Goal: Task Accomplishment & Management: Use online tool/utility

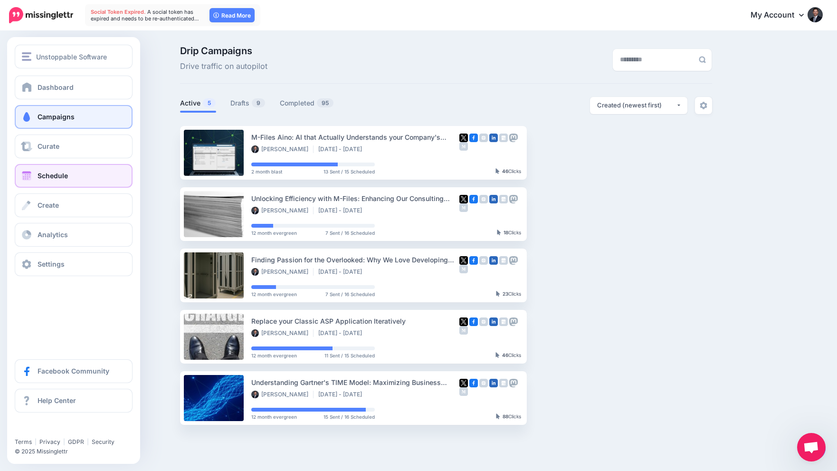
click at [42, 173] on span "Schedule" at bounding box center [53, 175] width 30 height 8
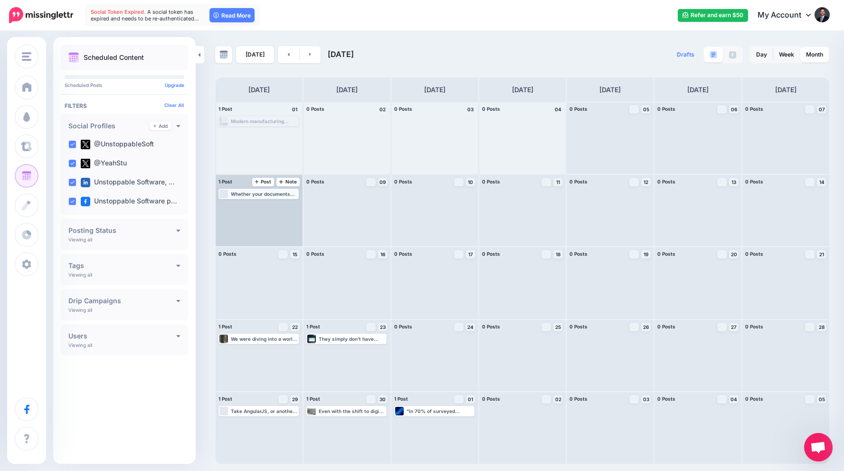
click at [255, 192] on div "Whether your documents are in English, Spanish, Mandarin, or any other language…" at bounding box center [264, 194] width 67 height 6
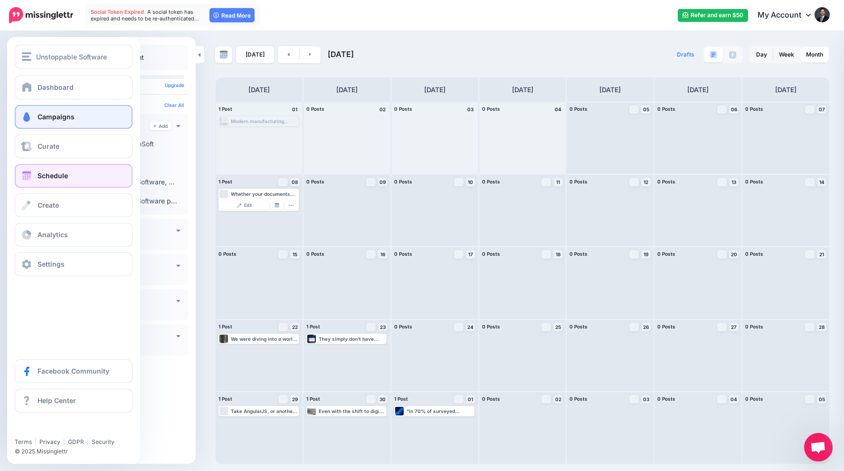
click at [54, 116] on span "Campaigns" at bounding box center [56, 117] width 37 height 8
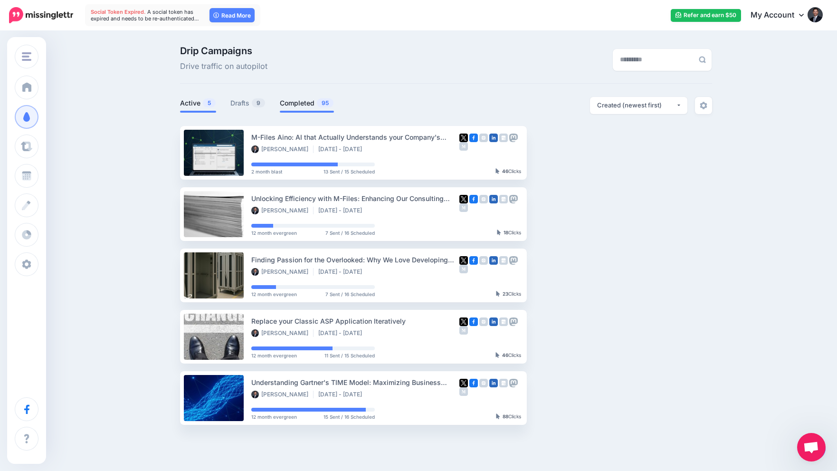
click at [310, 102] on link "Completed 95" at bounding box center [307, 102] width 54 height 11
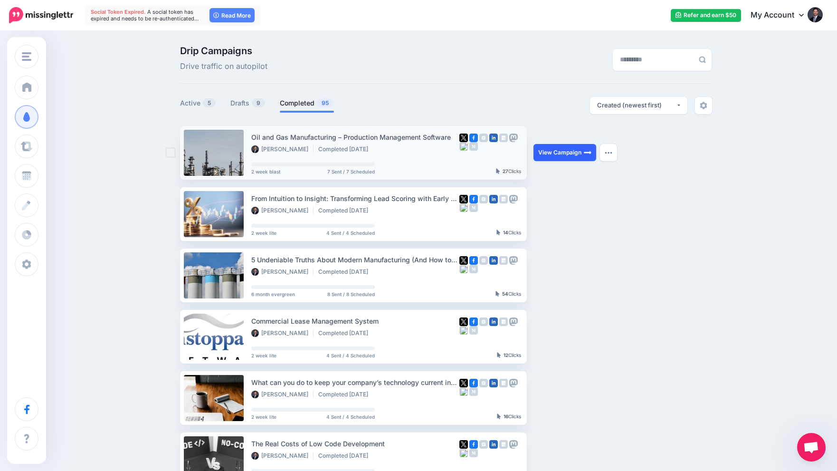
click at [577, 151] on link "View Campaign" at bounding box center [564, 152] width 63 height 17
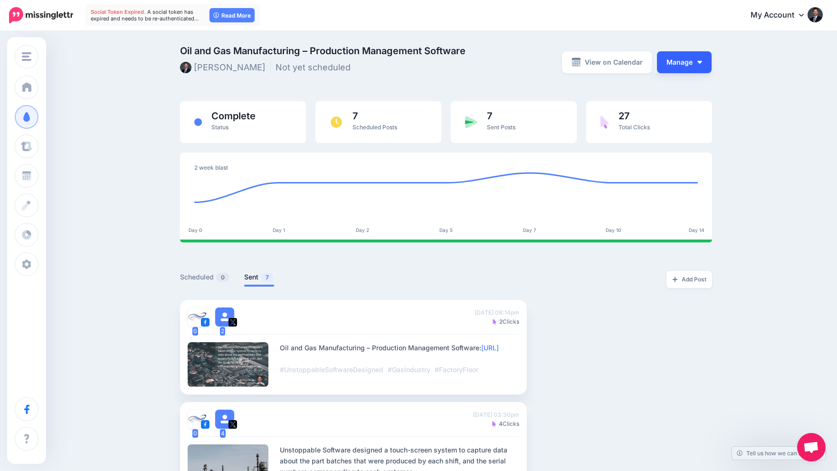
click at [689, 61] on button "Manage" at bounding box center [684, 62] width 55 height 22
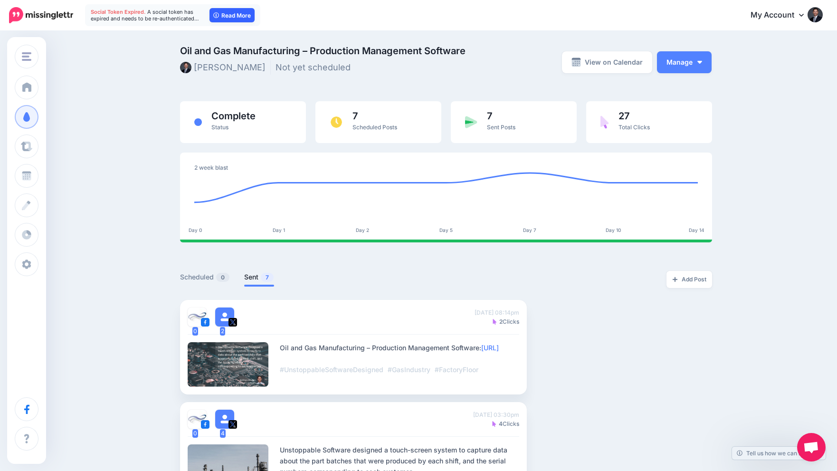
click at [232, 16] on link "Read More" at bounding box center [231, 15] width 45 height 14
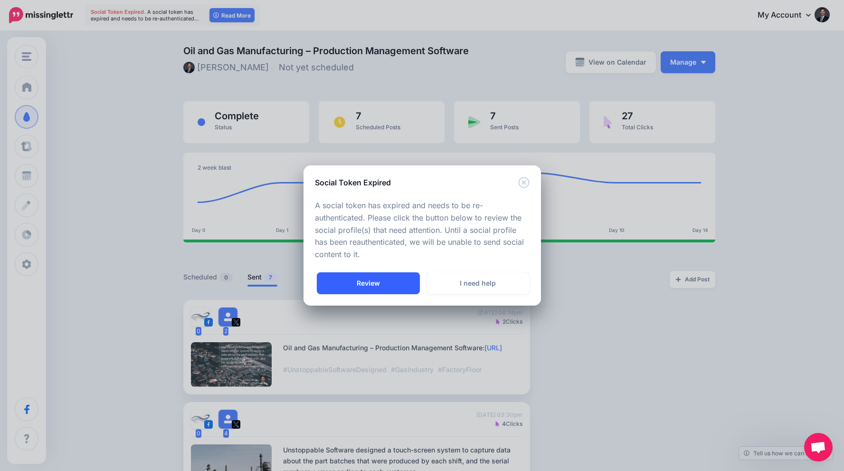
click at [396, 278] on link "Review" at bounding box center [368, 283] width 103 height 22
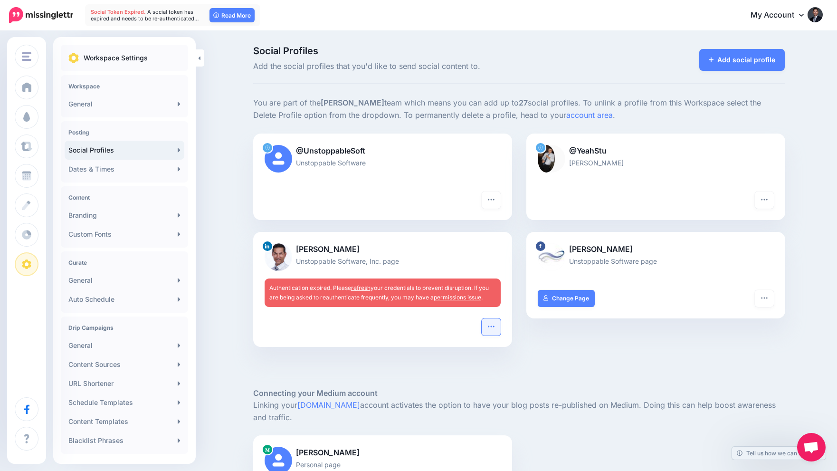
click at [493, 326] on icon "button" at bounding box center [491, 326] width 8 height 8
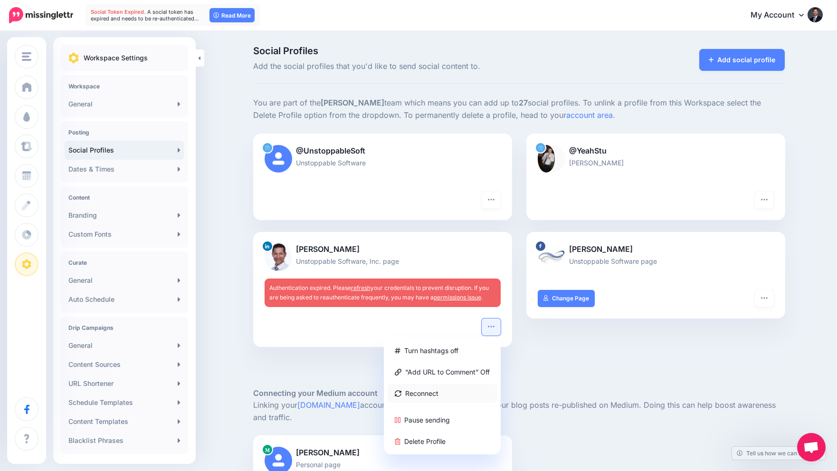
click at [430, 387] on link "Reconnect" at bounding box center [441, 393] width 109 height 19
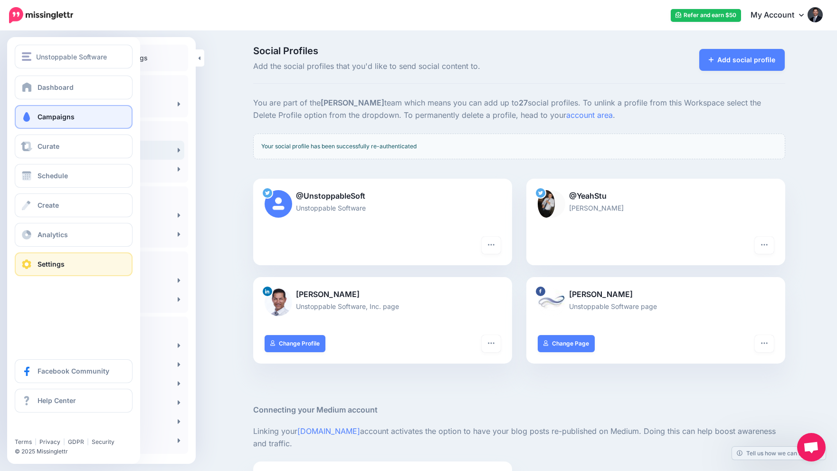
click at [45, 110] on link "Campaigns" at bounding box center [74, 117] width 118 height 24
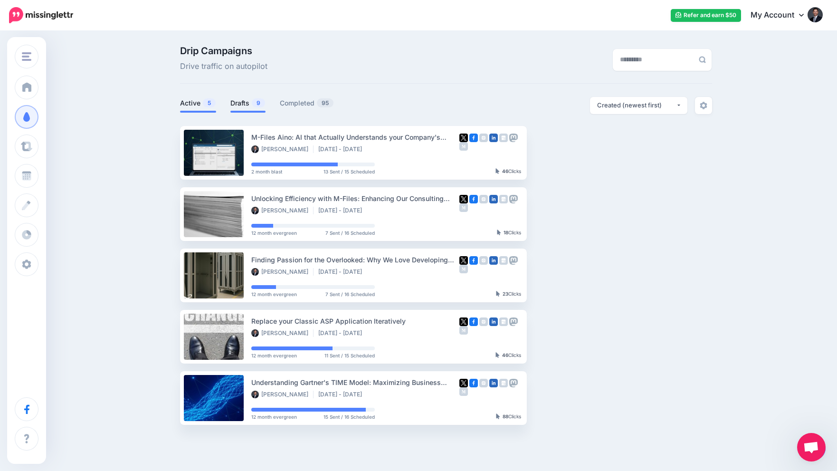
click at [251, 105] on link "Drafts 9" at bounding box center [247, 102] width 35 height 11
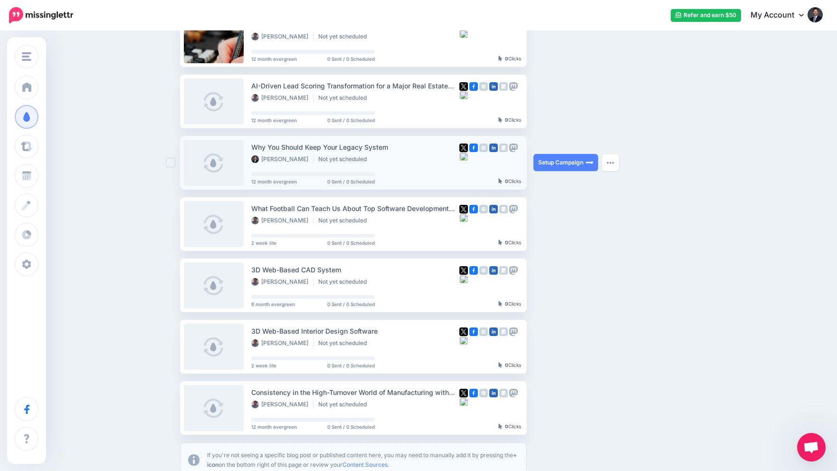
scroll to position [237, 0]
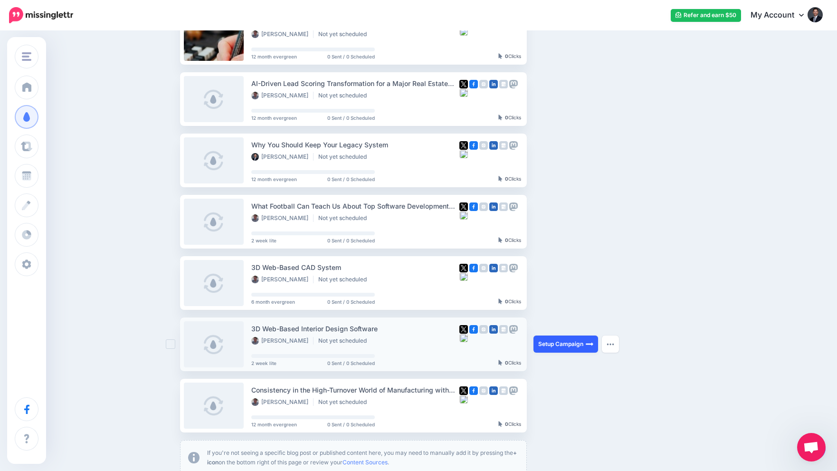
click at [566, 343] on link "Setup Campaign" at bounding box center [565, 343] width 65 height 17
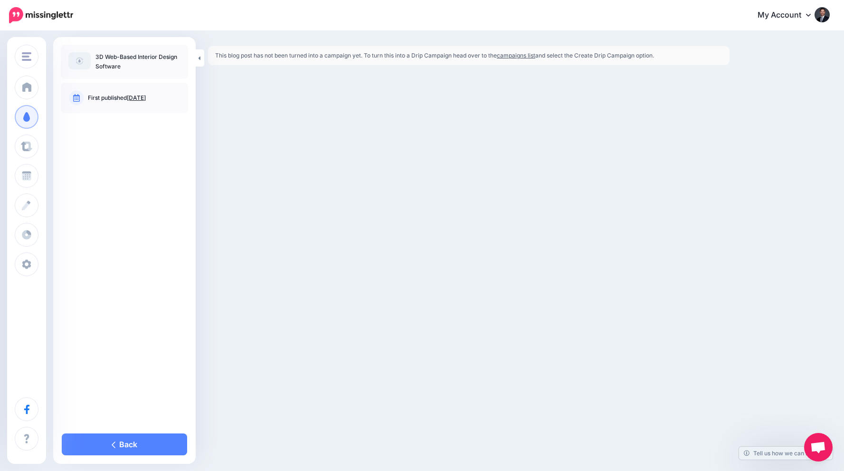
click at [532, 52] on link "campaigns list" at bounding box center [516, 55] width 38 height 7
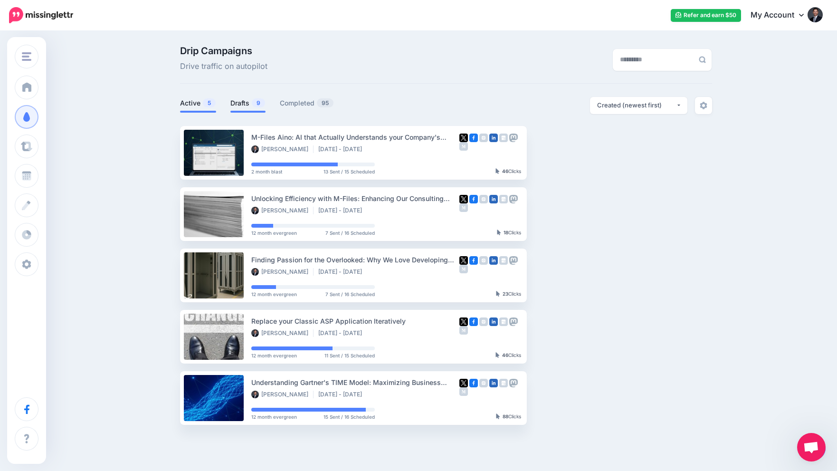
click at [244, 101] on link "Drafts 9" at bounding box center [247, 102] width 35 height 11
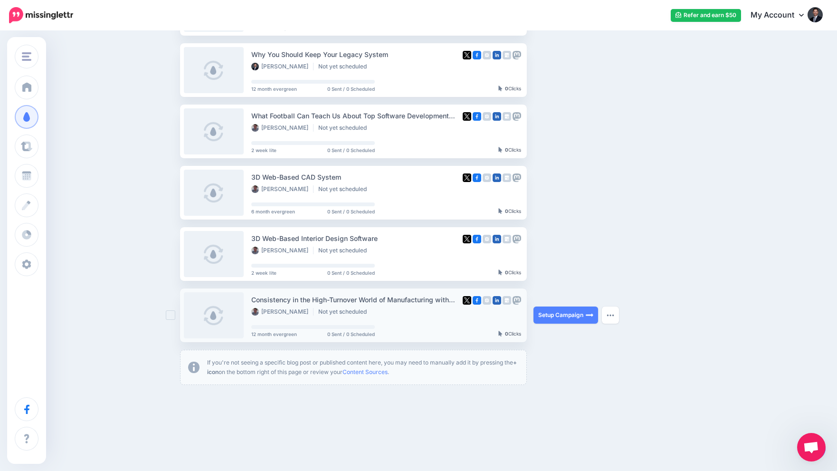
scroll to position [332, 0]
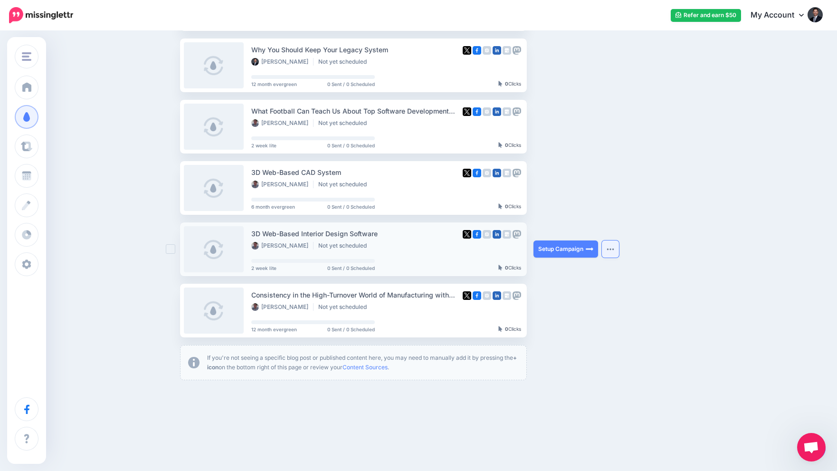
click at [612, 247] on button "button" at bounding box center [610, 248] width 17 height 17
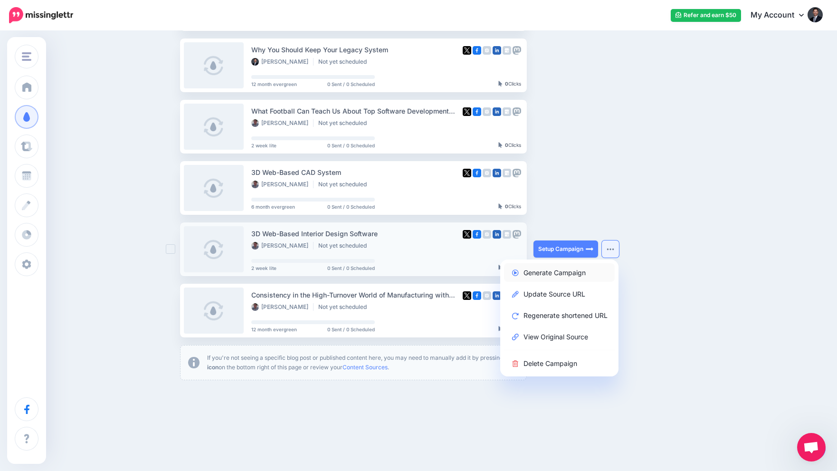
click at [565, 271] on link "Generate Campaign" at bounding box center [559, 272] width 111 height 19
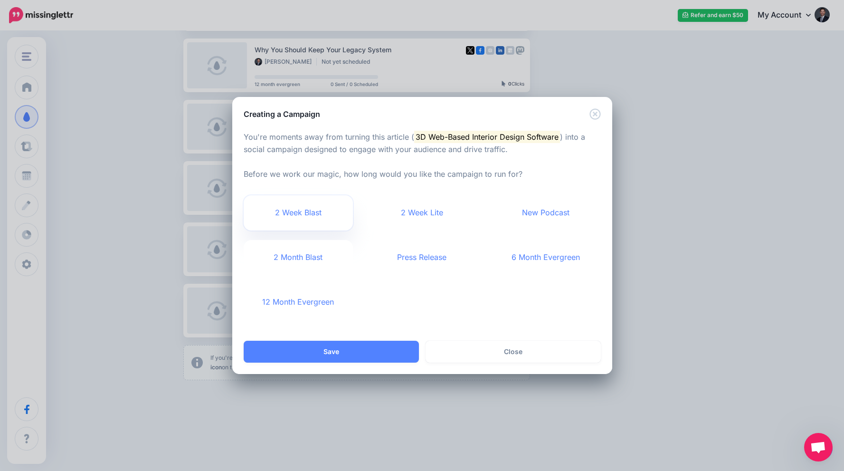
click at [317, 206] on link "2 Week Blast" at bounding box center [299, 212] width 110 height 35
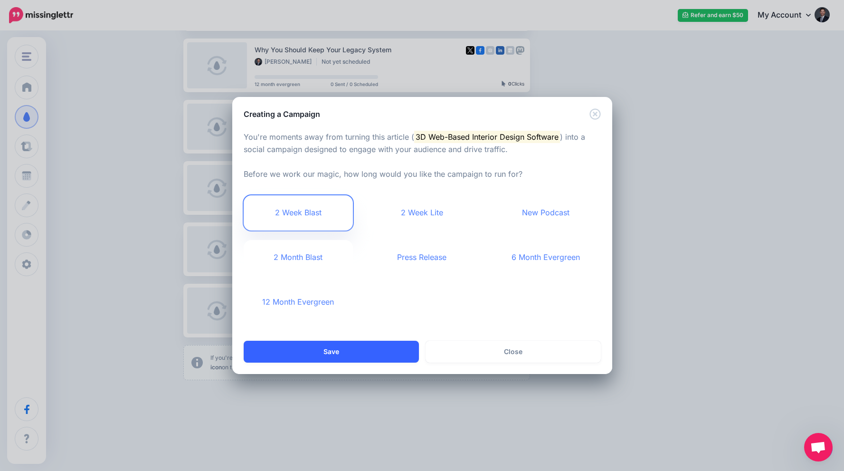
click at [375, 348] on button "Save" at bounding box center [331, 351] width 175 height 22
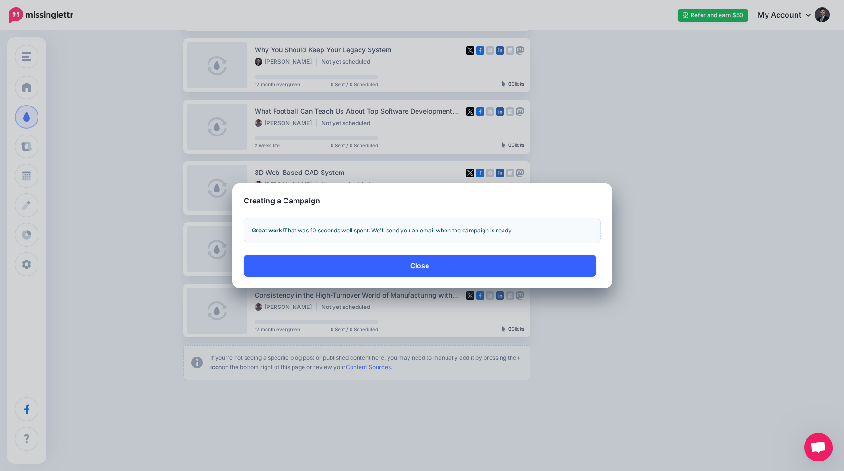
click at [405, 264] on button "Close" at bounding box center [420, 265] width 352 height 22
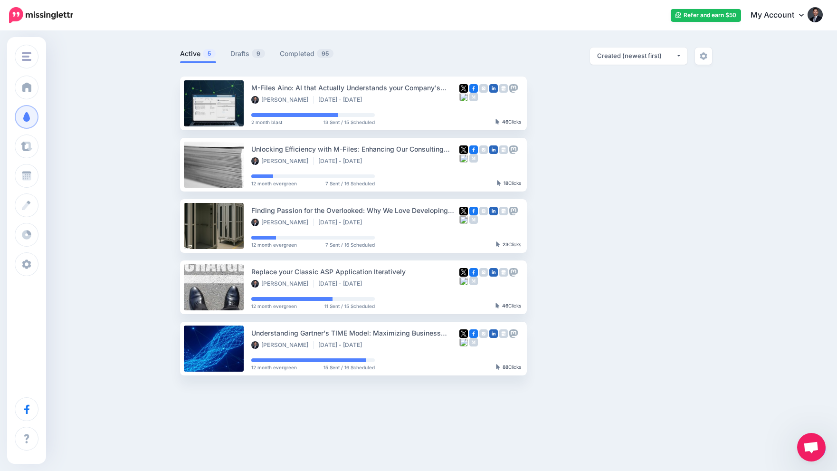
scroll to position [49, 0]
click at [238, 50] on link "Drafts 9" at bounding box center [247, 53] width 35 height 11
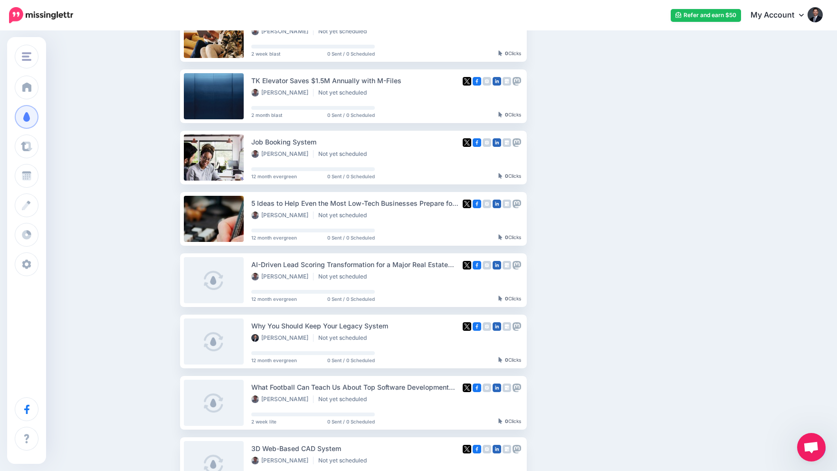
scroll to position [2, 0]
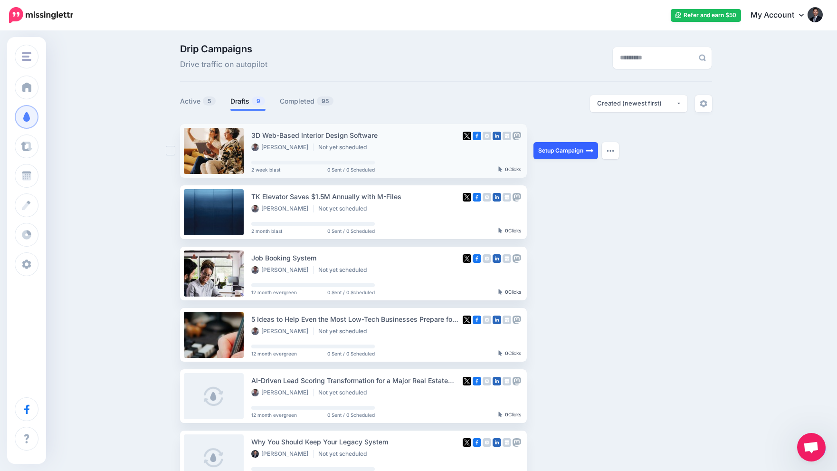
click at [576, 147] on link "Setup Campaign" at bounding box center [565, 150] width 65 height 17
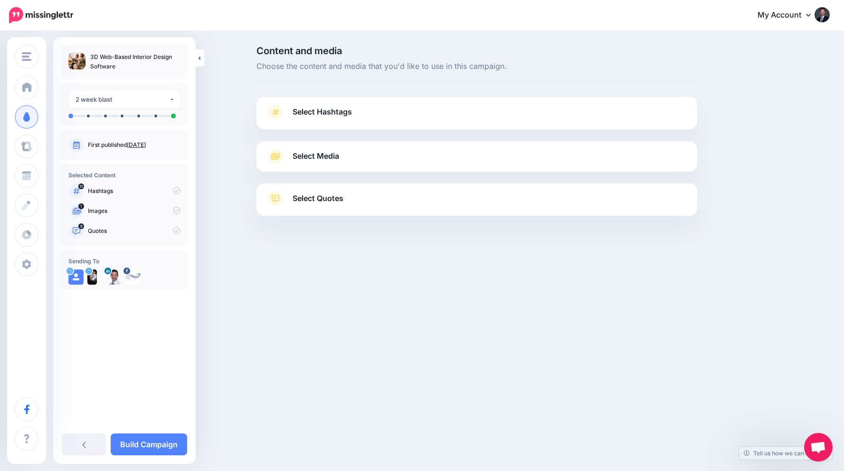
click at [341, 113] on span "Select Hashtags" at bounding box center [321, 111] width 59 height 13
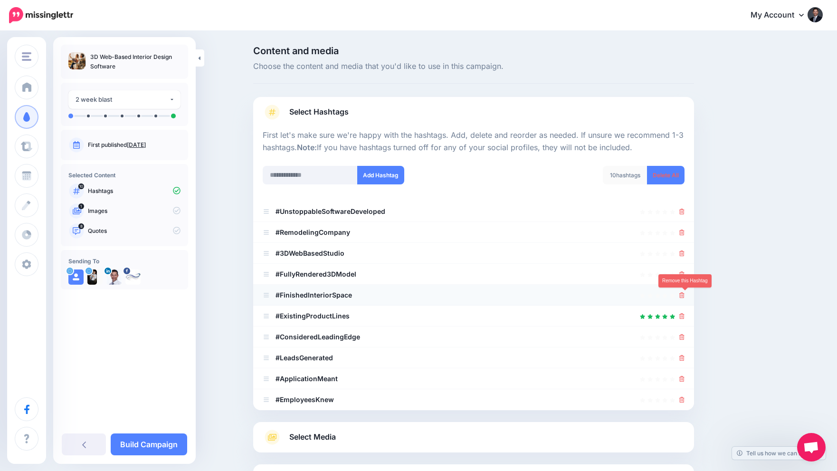
click at [684, 298] on link at bounding box center [681, 295] width 5 height 8
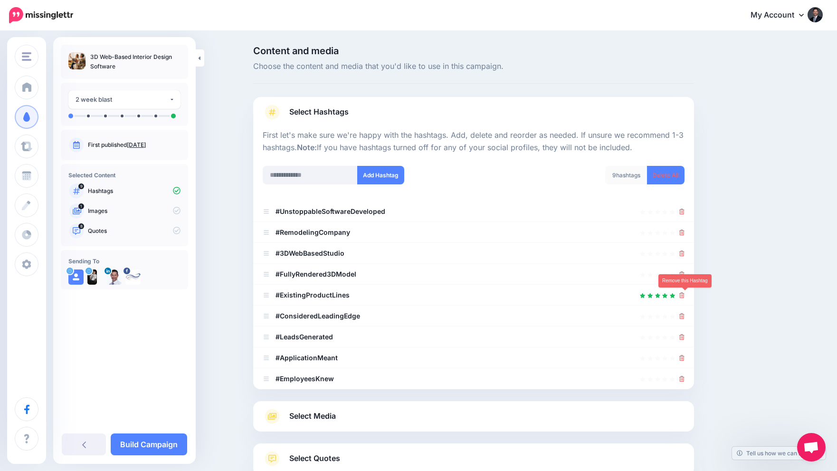
click at [684, 298] on link at bounding box center [681, 295] width 5 height 8
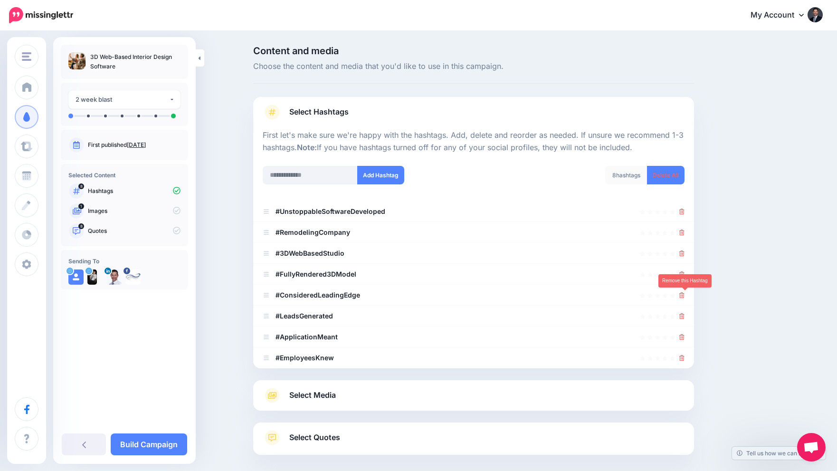
click at [684, 298] on link at bounding box center [681, 295] width 5 height 8
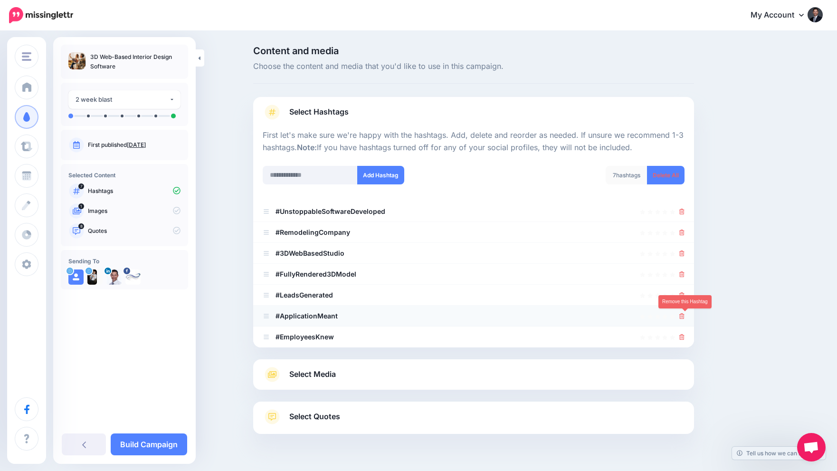
click at [684, 315] on icon at bounding box center [681, 316] width 5 height 6
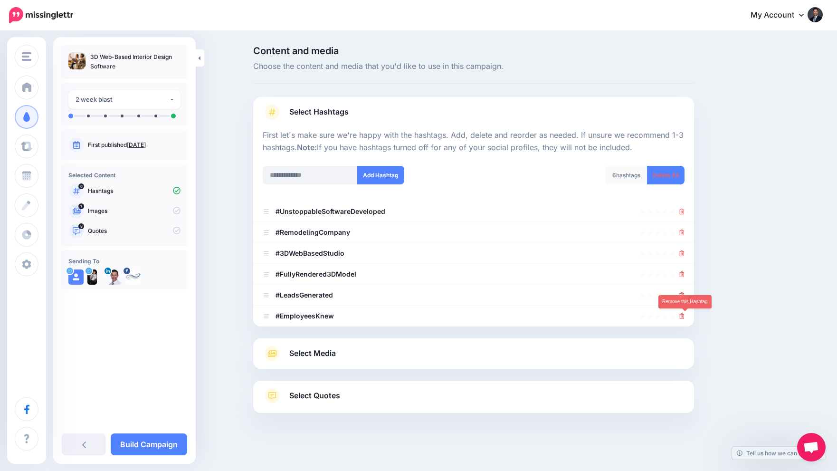
click at [684, 315] on icon at bounding box center [681, 316] width 5 height 6
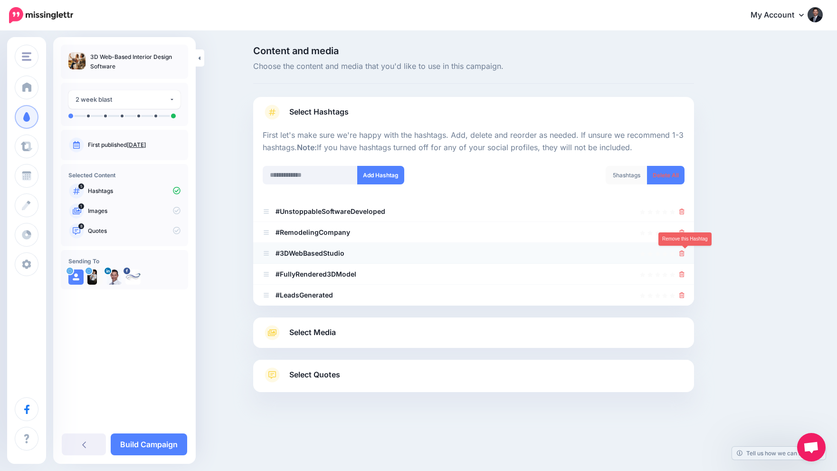
click at [683, 253] on icon at bounding box center [681, 253] width 5 height 6
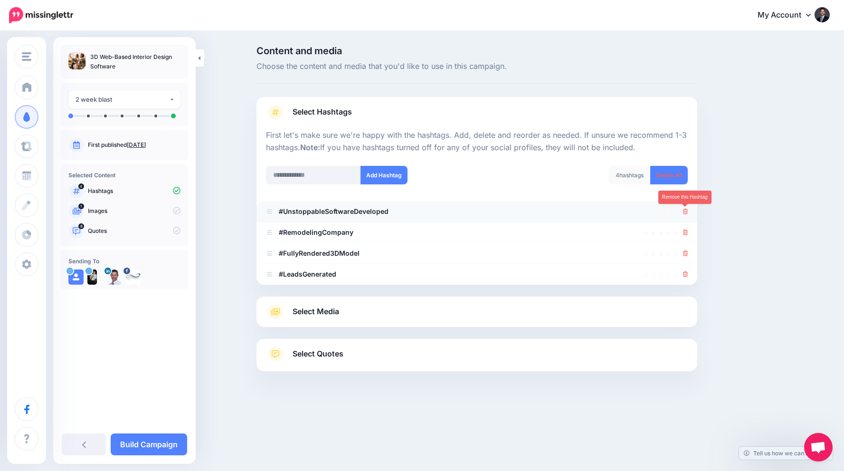
click at [685, 211] on icon at bounding box center [685, 211] width 5 height 6
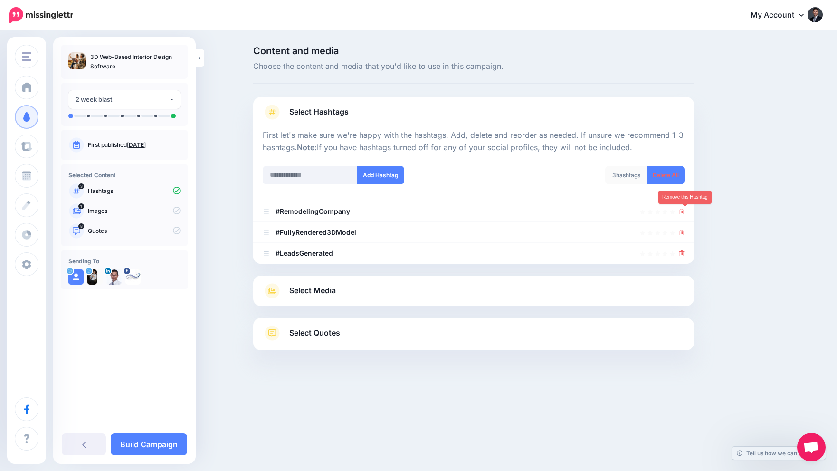
click at [684, 211] on icon at bounding box center [681, 211] width 5 height 6
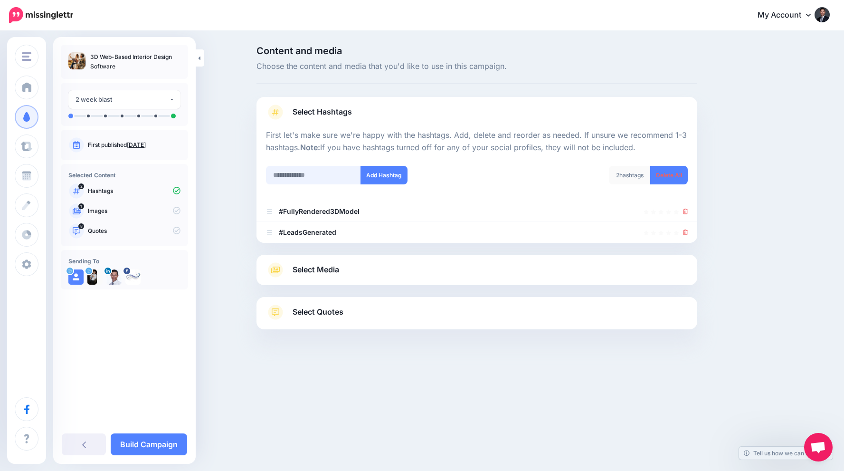
click at [324, 172] on input "text" at bounding box center [313, 175] width 95 height 19
type input "**********"
click at [373, 176] on button "Add Hashtag" at bounding box center [383, 175] width 47 height 19
click at [288, 175] on input "text" at bounding box center [313, 175] width 95 height 19
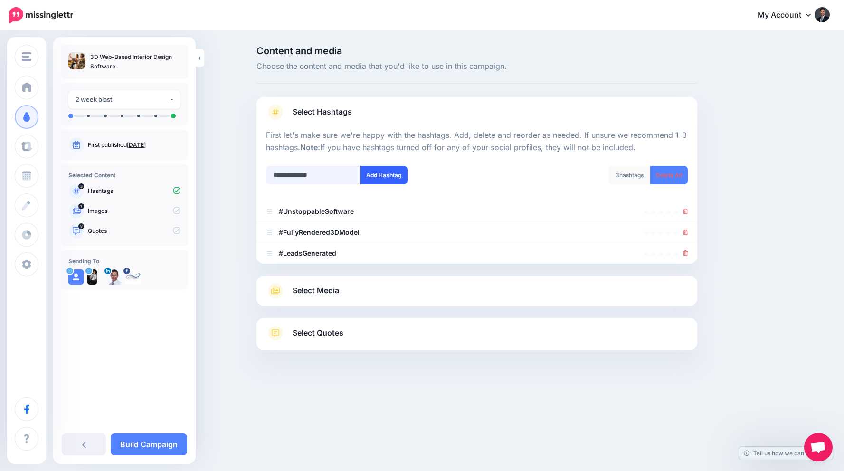
type input "**********"
click at [395, 169] on button "Add Hashtag" at bounding box center [383, 175] width 47 height 19
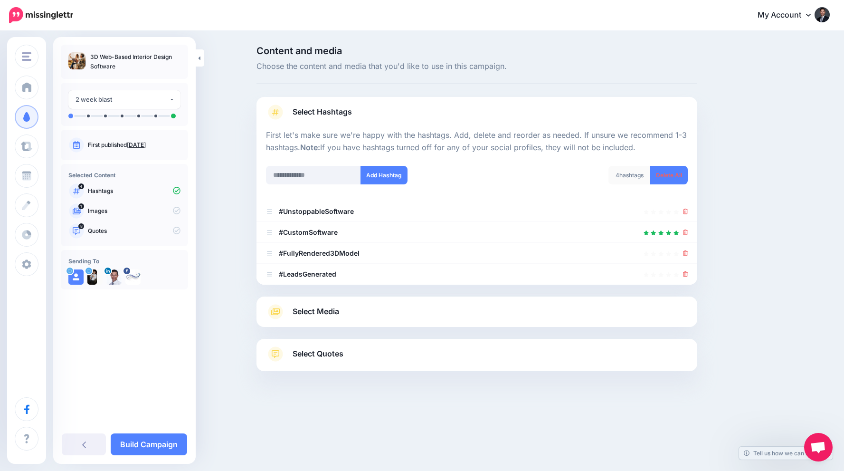
click at [343, 310] on link "Select Media" at bounding box center [477, 311] width 422 height 15
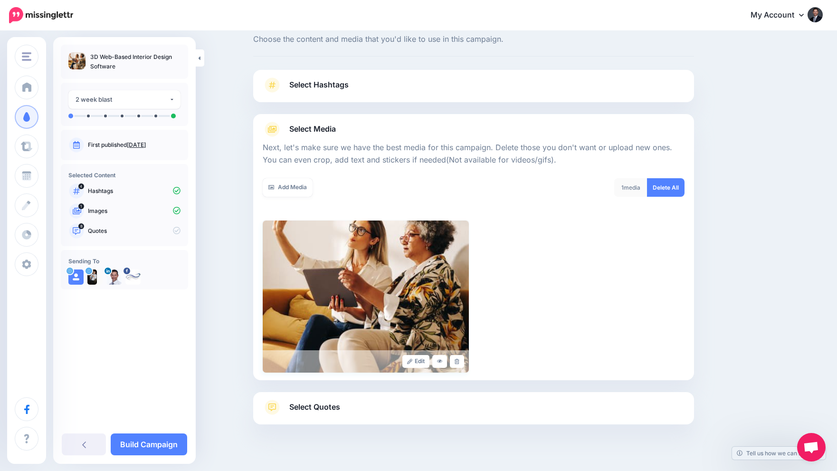
scroll to position [42, 0]
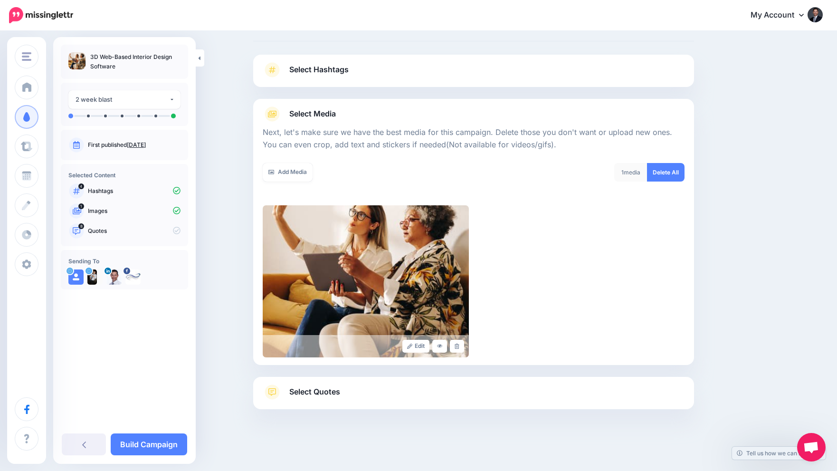
click at [355, 385] on link "Select Quotes" at bounding box center [474, 396] width 422 height 25
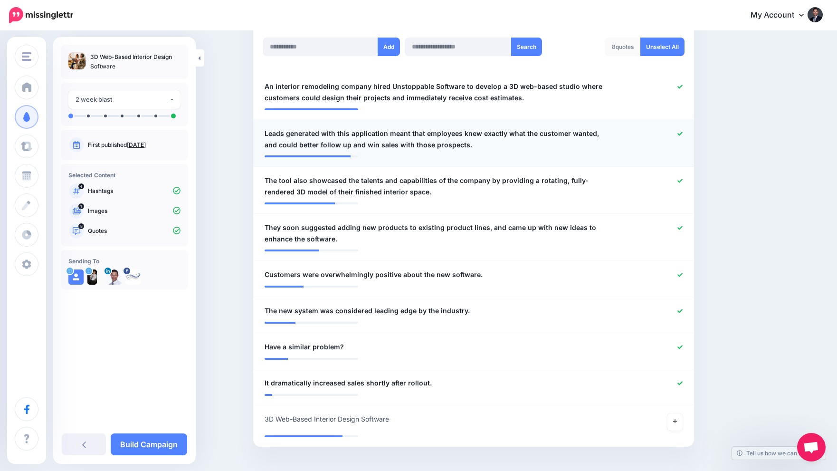
scroll to position [280, 0]
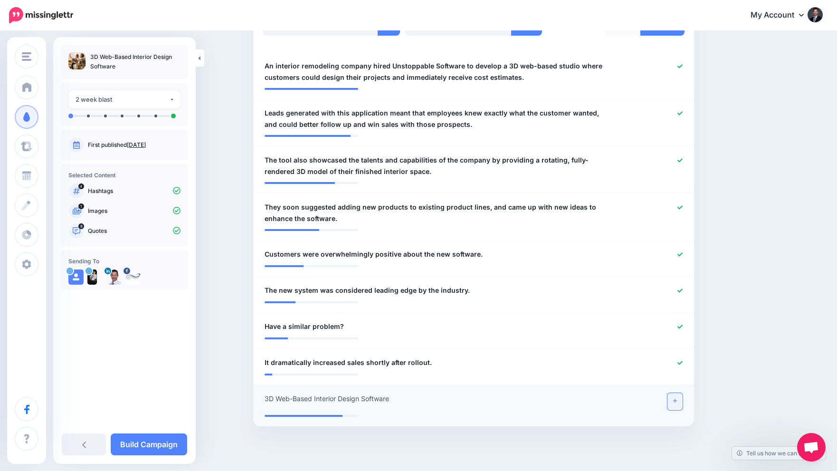
click at [682, 398] on link at bounding box center [674, 401] width 15 height 17
click at [679, 325] on div at bounding box center [653, 326] width 72 height 12
click at [688, 325] on div at bounding box center [653, 326] width 72 height 12
click at [682, 325] on icon at bounding box center [679, 326] width 5 height 5
click at [680, 397] on link at bounding box center [674, 401] width 15 height 17
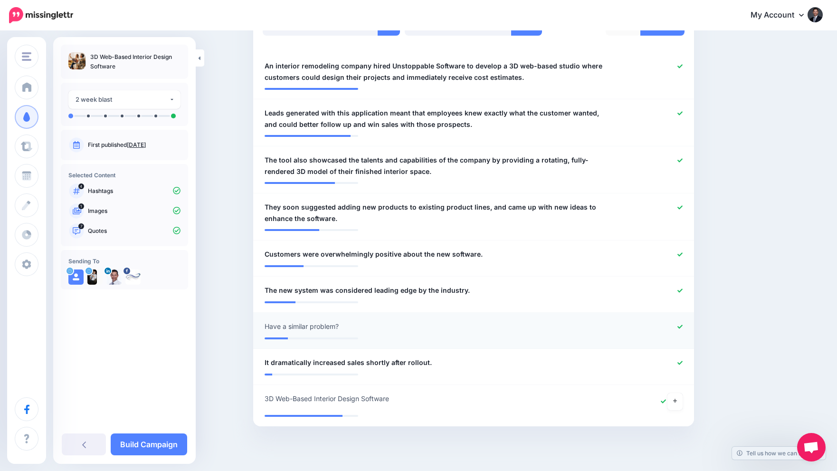
click at [682, 326] on icon at bounding box center [679, 326] width 5 height 4
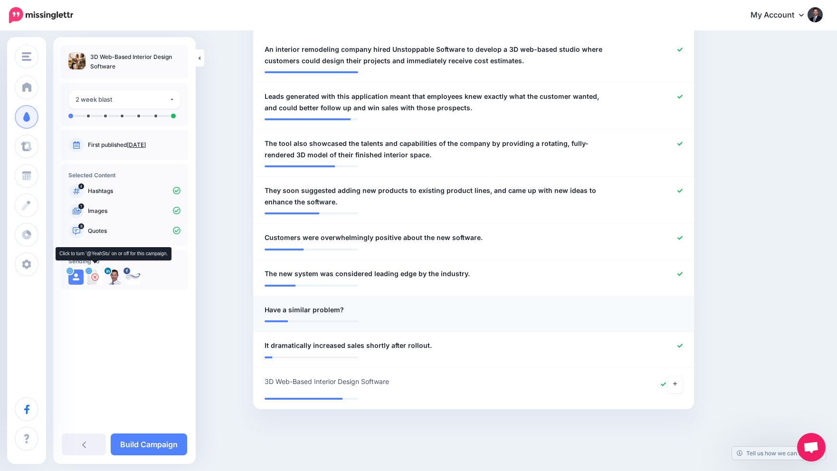
click at [94, 279] on icon at bounding box center [95, 277] width 8 height 8
click at [114, 276] on icon at bounding box center [114, 277] width 8 height 8
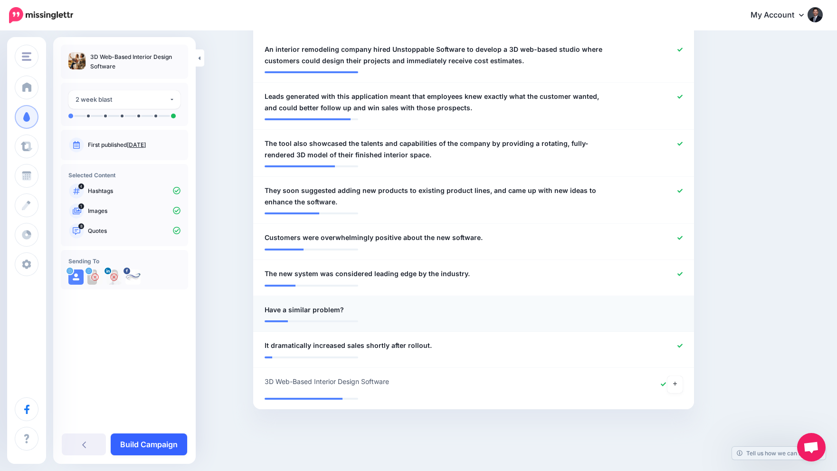
click at [160, 442] on link "Build Campaign" at bounding box center [149, 444] width 76 height 22
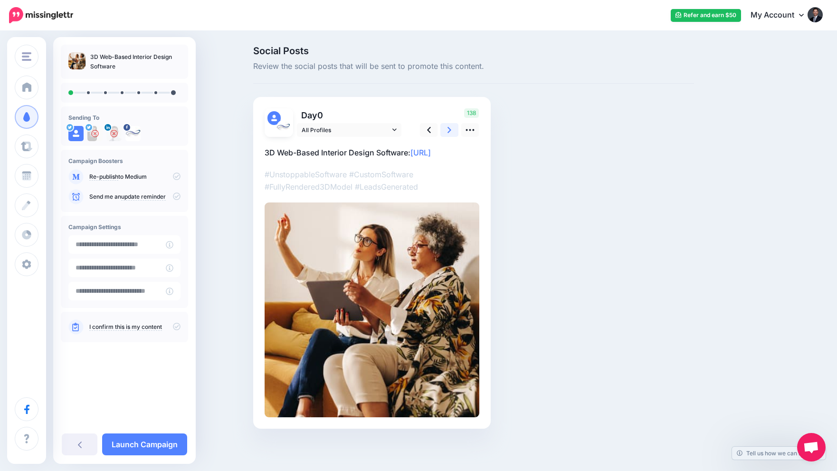
click at [451, 131] on icon at bounding box center [449, 130] width 4 height 10
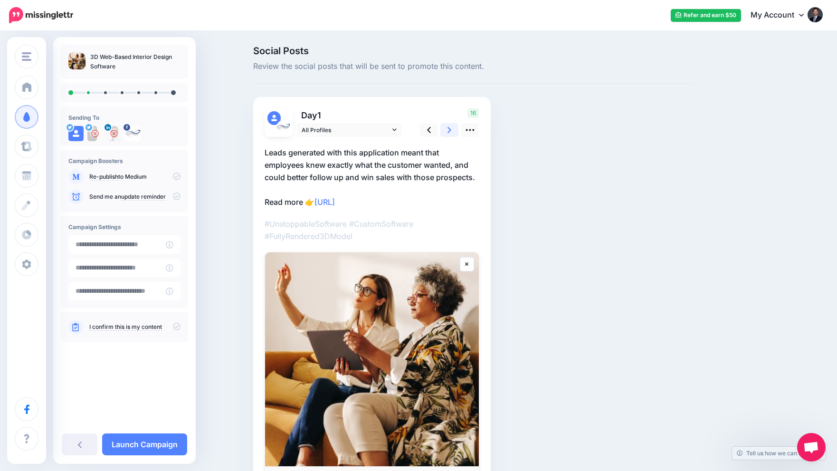
click at [451, 131] on icon at bounding box center [449, 130] width 4 height 6
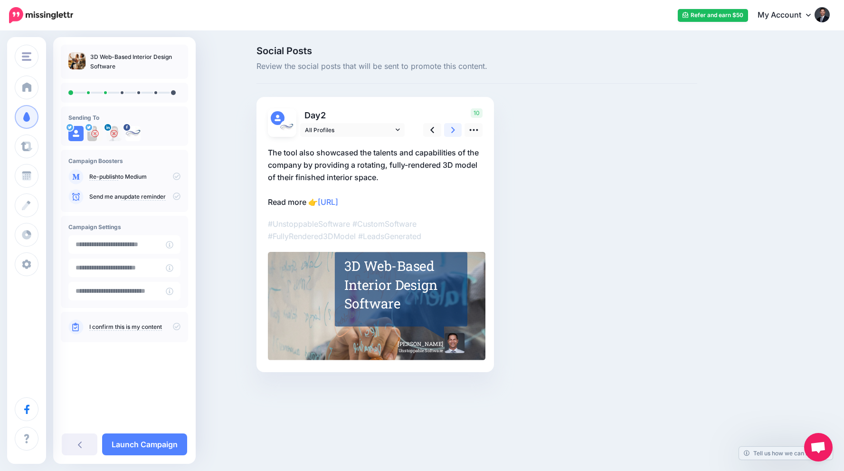
click at [452, 132] on icon at bounding box center [453, 130] width 4 height 6
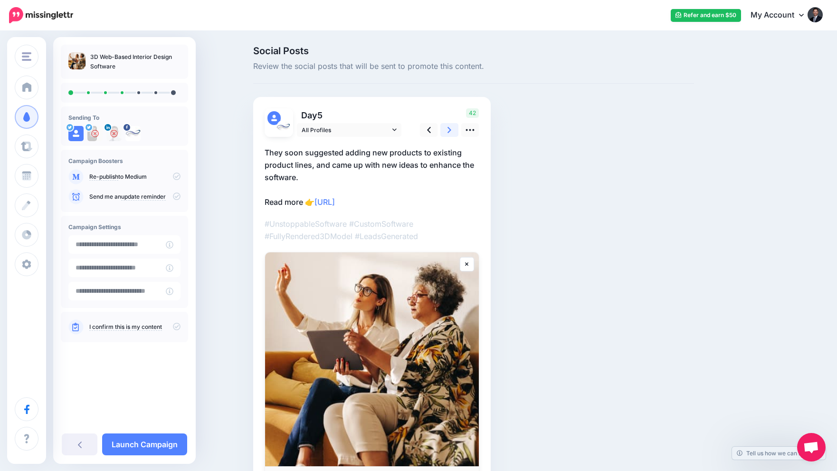
click at [451, 132] on icon at bounding box center [449, 130] width 4 height 10
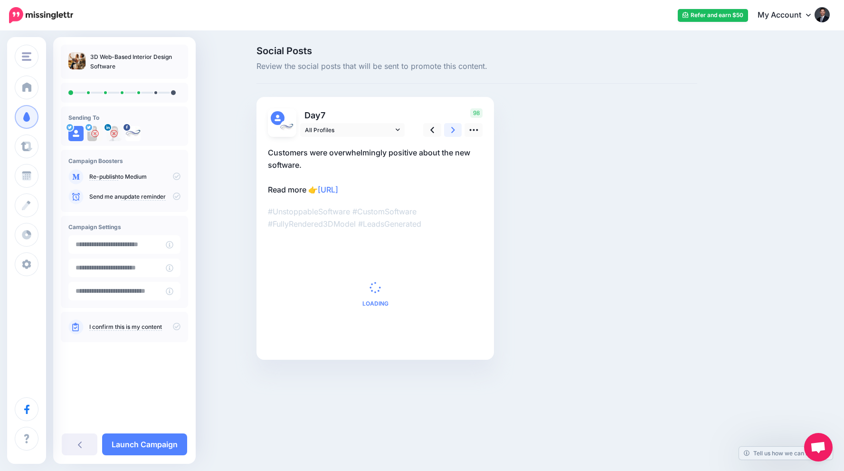
click at [451, 132] on icon at bounding box center [453, 130] width 4 height 10
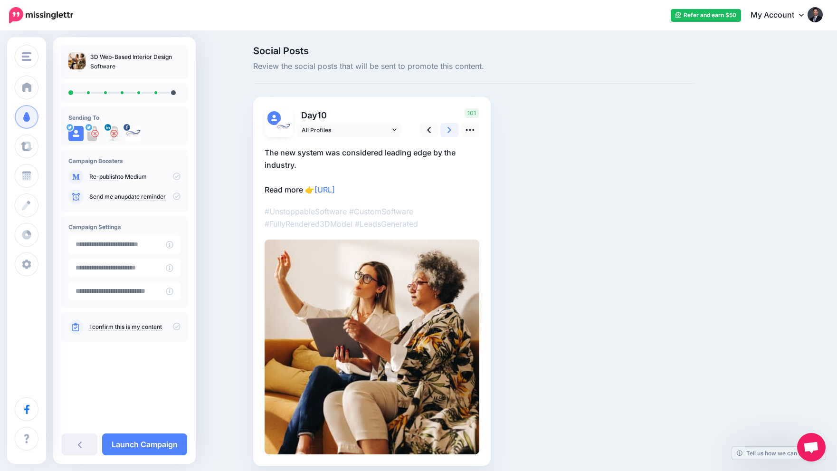
click at [451, 132] on icon at bounding box center [449, 130] width 4 height 10
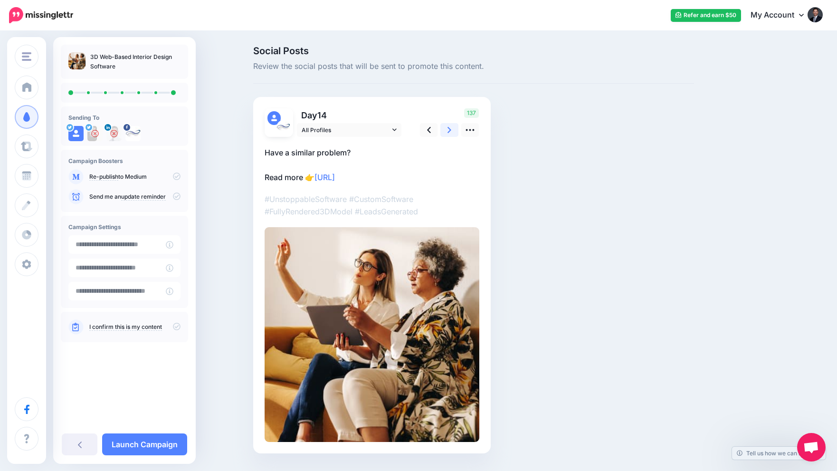
click at [451, 132] on icon at bounding box center [449, 130] width 4 height 10
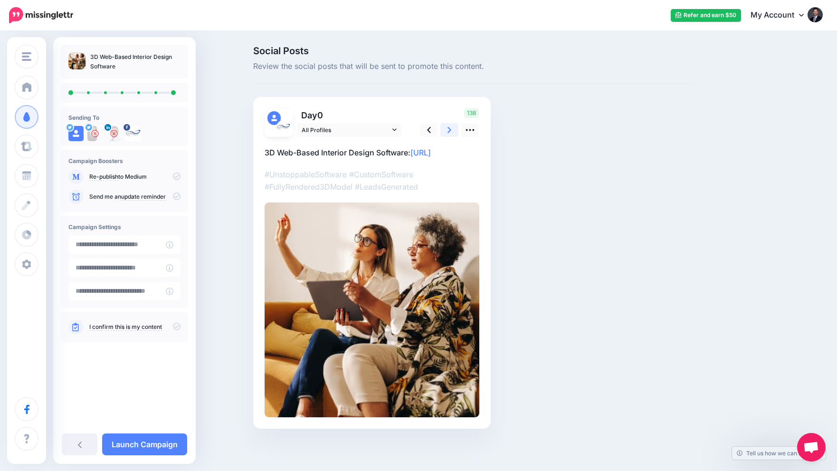
click at [451, 132] on icon at bounding box center [449, 130] width 4 height 10
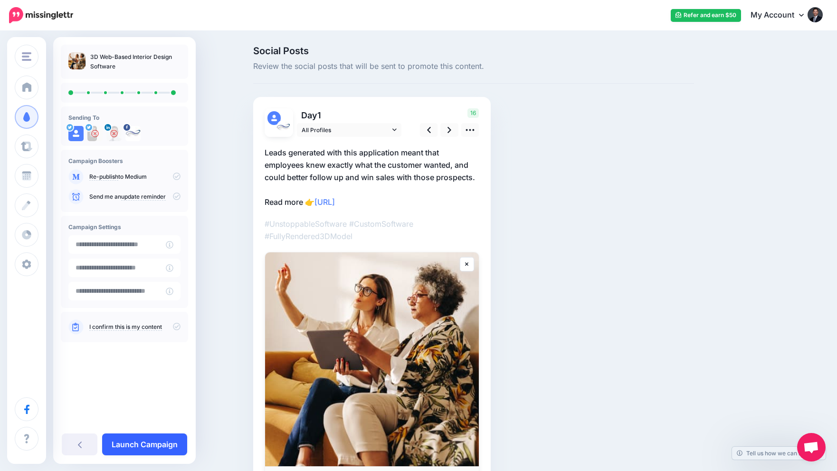
click at [165, 438] on link "Launch Campaign" at bounding box center [144, 444] width 85 height 22
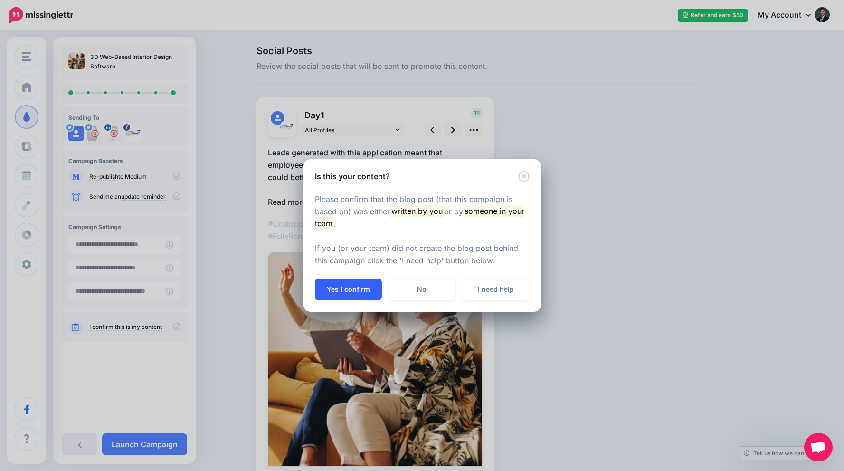
click at [354, 293] on button "Yes I confirm" at bounding box center [348, 289] width 67 height 22
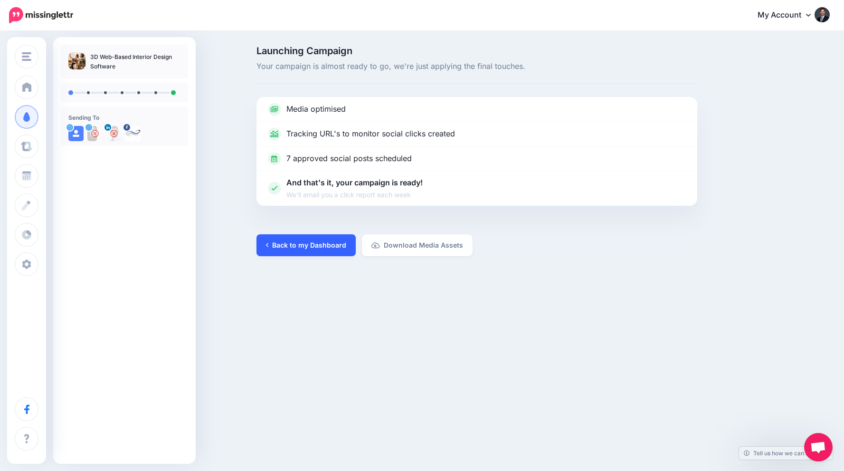
click at [319, 241] on link "Back to my Dashboard" at bounding box center [305, 245] width 99 height 22
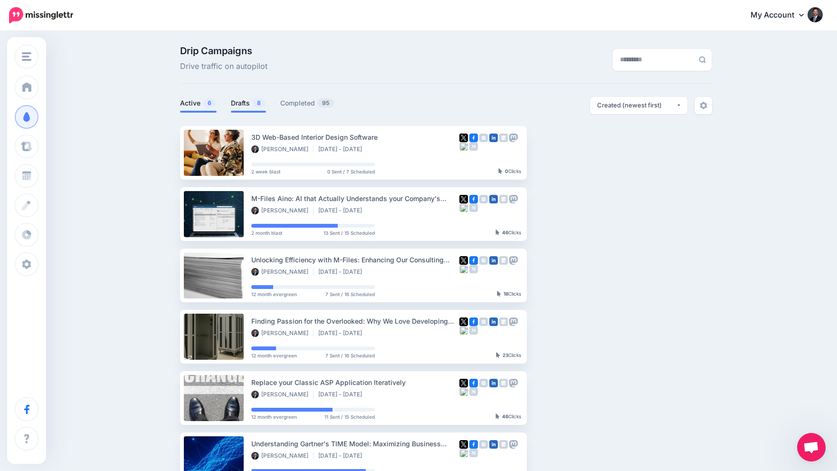
click at [241, 105] on link "Drafts 8" at bounding box center [248, 102] width 35 height 11
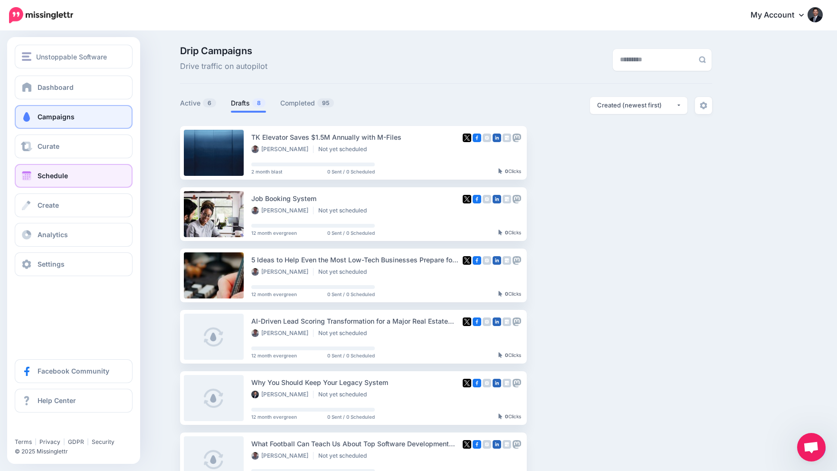
click at [69, 176] on link "Schedule" at bounding box center [74, 176] width 118 height 24
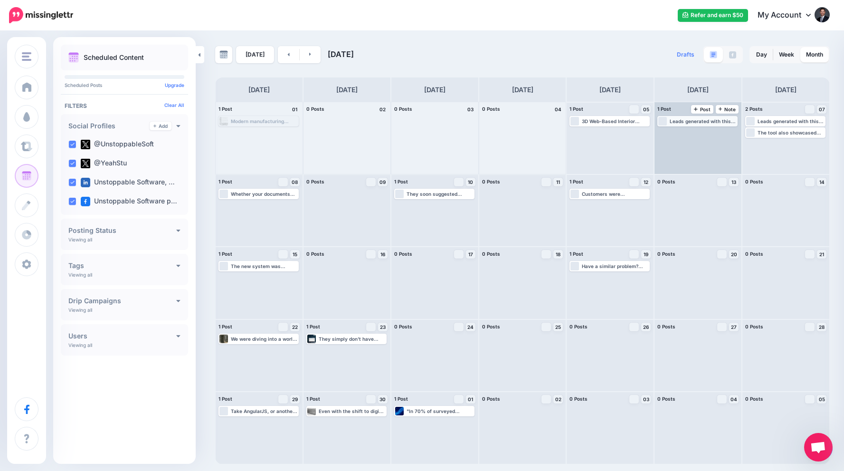
click at [707, 121] on div "Leads generated with this application meant that employees knew exactly what th…" at bounding box center [702, 121] width 67 height 6
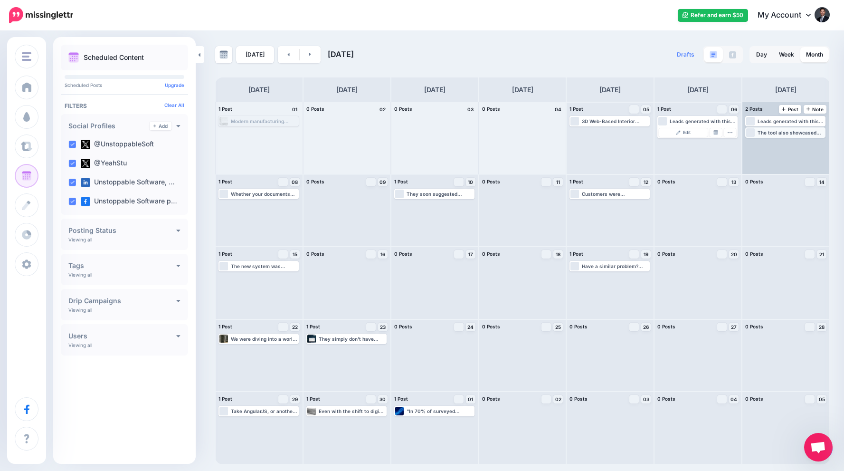
click at [789, 133] on div "The tool also showcased the talents and capabilities of the company by providin…" at bounding box center [790, 133] width 67 height 6
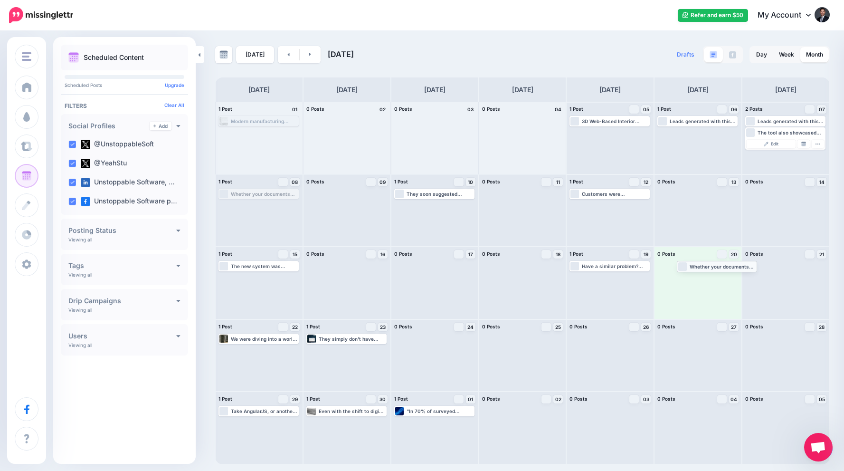
drag, startPoint x: 273, startPoint y: 195, endPoint x: 731, endPoint y: 267, distance: 463.8
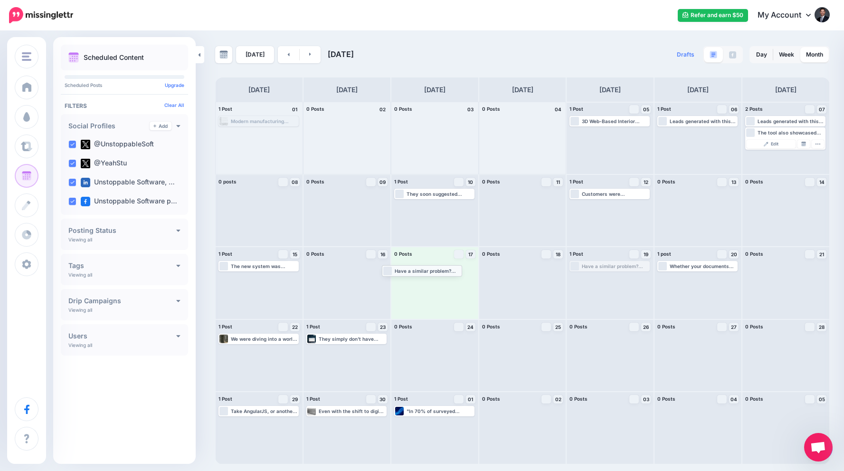
drag, startPoint x: 610, startPoint y: 266, endPoint x: 422, endPoint y: 270, distance: 187.6
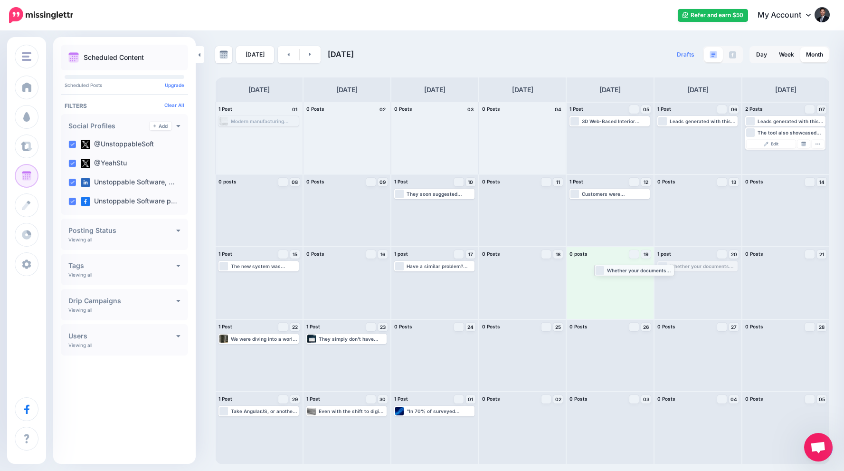
drag, startPoint x: 706, startPoint y: 266, endPoint x: 642, endPoint y: 270, distance: 64.2
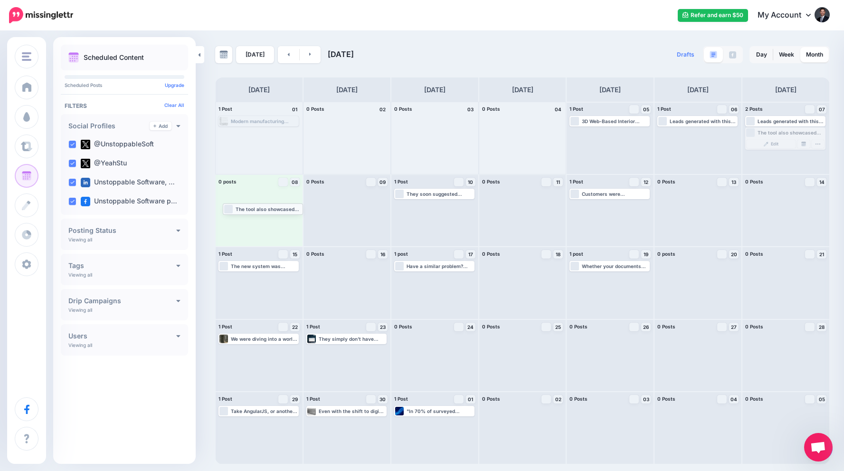
drag, startPoint x: 795, startPoint y: 131, endPoint x: 273, endPoint y: 207, distance: 527.8
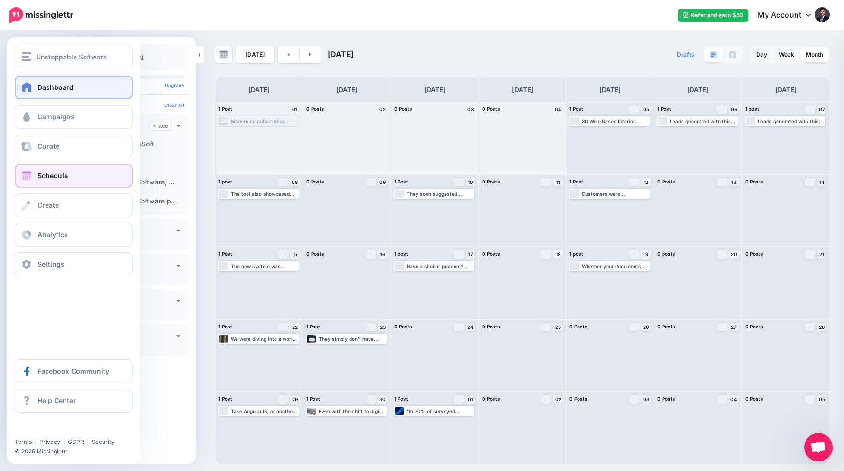
click at [25, 89] on span at bounding box center [27, 86] width 12 height 9
